Goal: Check status: Check status

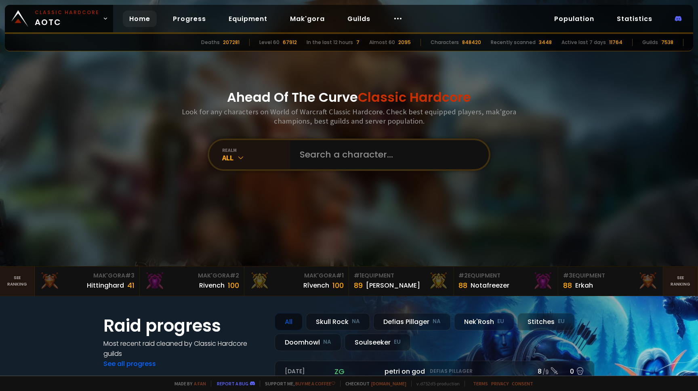
scroll to position [2, 0]
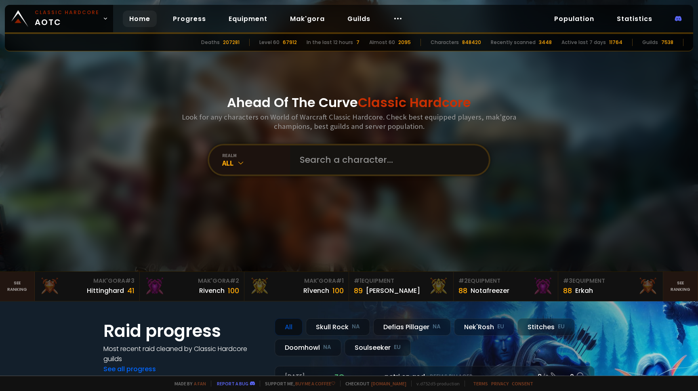
click at [358, 163] on input "text" at bounding box center [387, 159] width 184 height 29
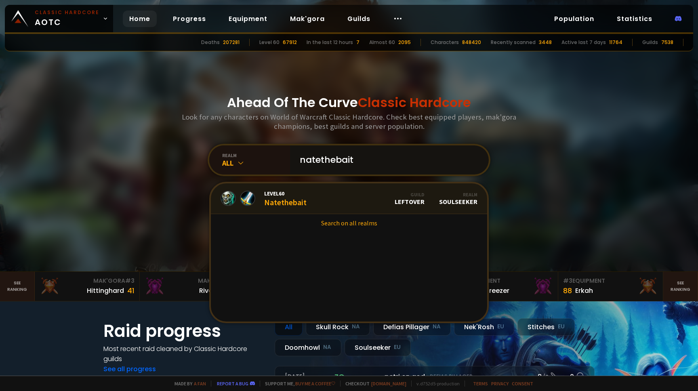
type input "natethebait"
click at [326, 206] on link "Level 60 Natethebait Guild LEFTOVER Realm Soulseeker" at bounding box center [349, 198] width 276 height 31
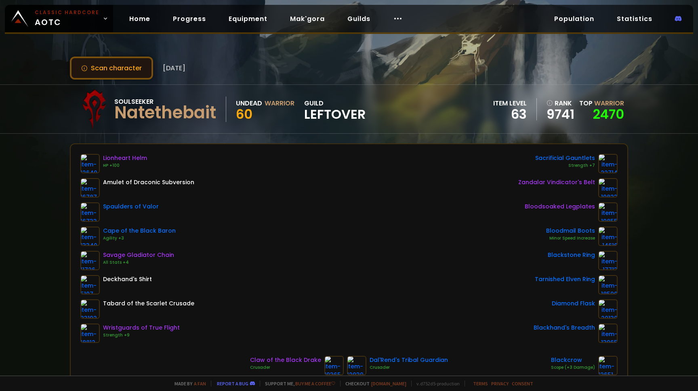
click at [129, 74] on button "Scan character" at bounding box center [111, 68] width 83 height 23
click at [110, 66] on button "Scan character" at bounding box center [111, 68] width 83 height 23
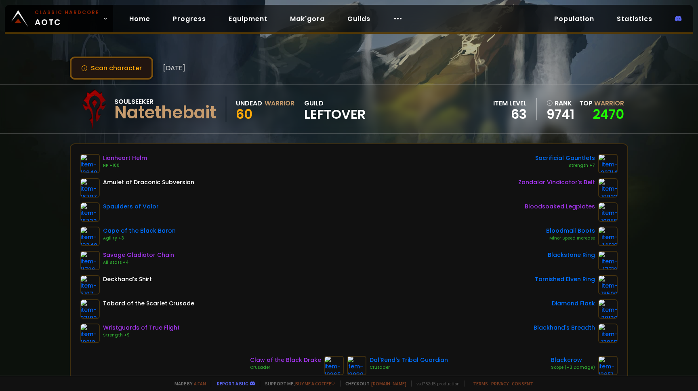
click at [110, 66] on button "Scan character" at bounding box center [111, 68] width 83 height 23
click at [120, 65] on button "Scan character" at bounding box center [111, 68] width 83 height 23
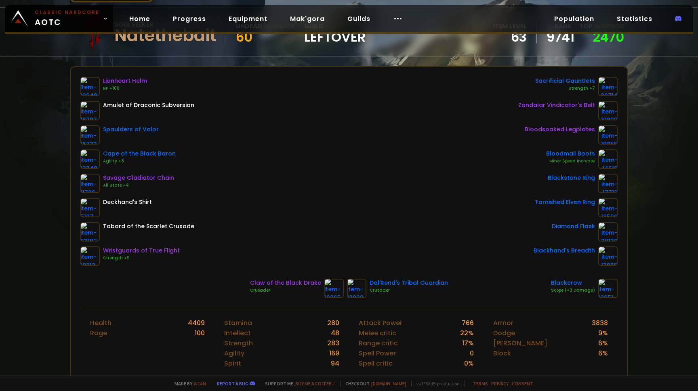
scroll to position [78, 0]
